Goal: Find specific page/section: Find specific page/section

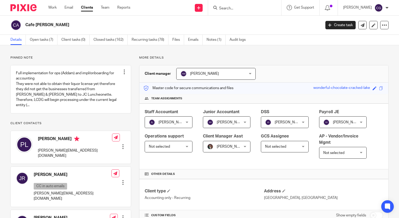
click at [249, 9] on input "Search" at bounding box center [242, 8] width 47 height 5
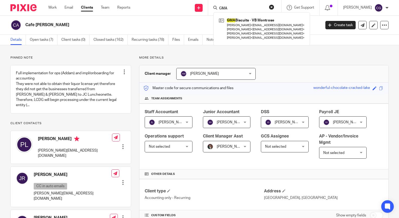
type input "GMA"
click at [264, 33] on link at bounding box center [262, 28] width 88 height 25
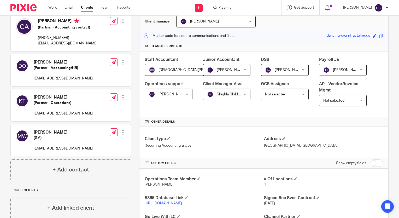
scroll to position [52, 0]
click at [182, 202] on link "https://gmabiscuits.restaurant365.com/" at bounding box center [163, 204] width 37 height 4
click at [247, 6] on input "Search" at bounding box center [242, 8] width 47 height 5
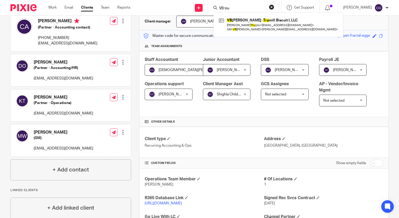
type input "VB tru"
click at [275, 26] on link at bounding box center [279, 24] width 122 height 16
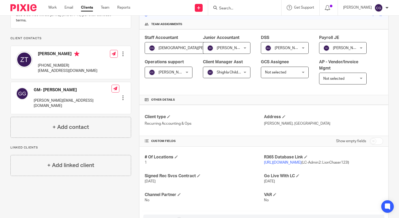
scroll to position [131, 0]
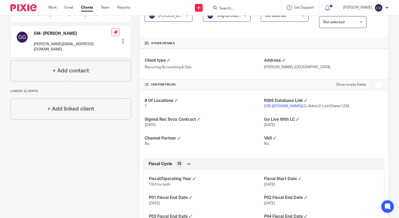
click at [302, 106] on link "[URL][DOMAIN_NAME]" at bounding box center [282, 106] width 37 height 4
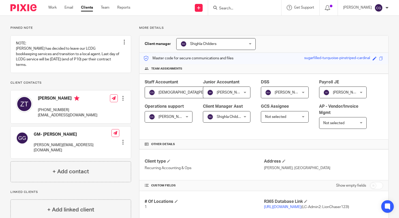
scroll to position [105, 0]
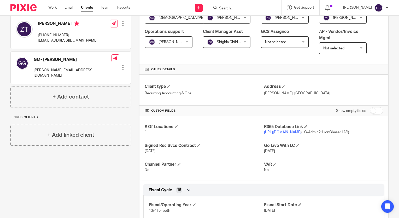
click at [302, 132] on link "[URL][DOMAIN_NAME]" at bounding box center [282, 132] width 37 height 4
